Goal: Find specific page/section: Find specific page/section

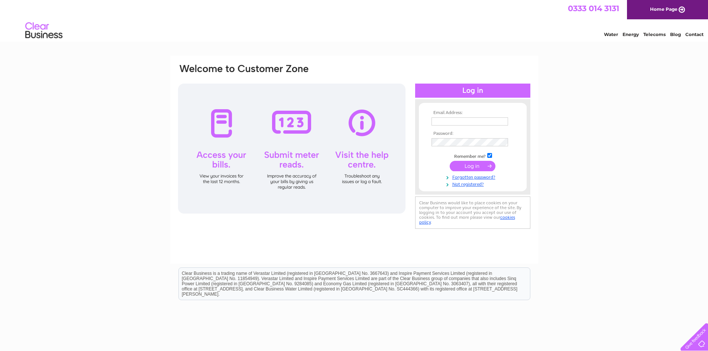
click at [461, 122] on input "text" at bounding box center [469, 121] width 77 height 8
type input "[PERSON_NAME][EMAIL_ADDRESS][PERSON_NAME][DOMAIN_NAME]"
click at [476, 164] on input "submit" at bounding box center [473, 166] width 46 height 10
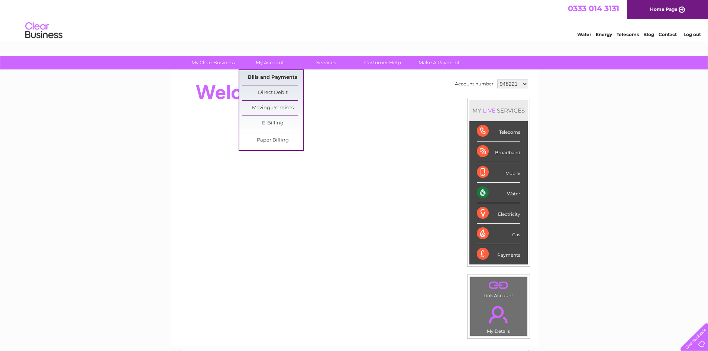
click at [262, 76] on link "Bills and Payments" at bounding box center [272, 77] width 61 height 15
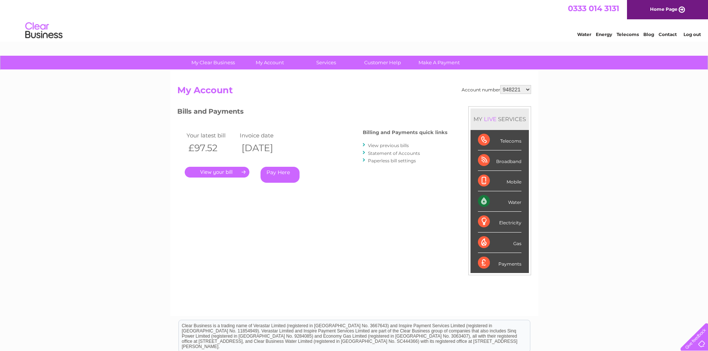
click at [214, 172] on link "." at bounding box center [217, 172] width 65 height 11
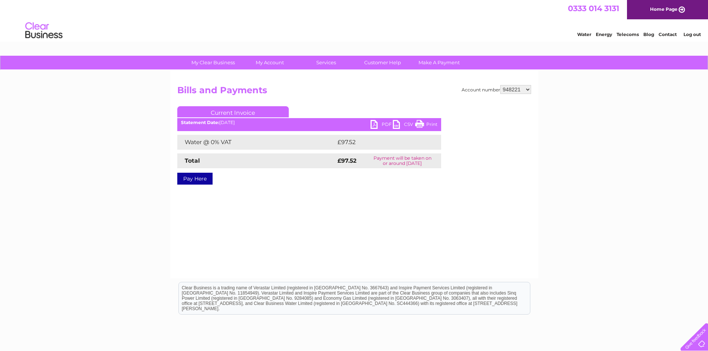
click at [382, 121] on link "PDF" at bounding box center [381, 125] width 22 height 11
